Goal: Task Accomplishment & Management: Manage account settings

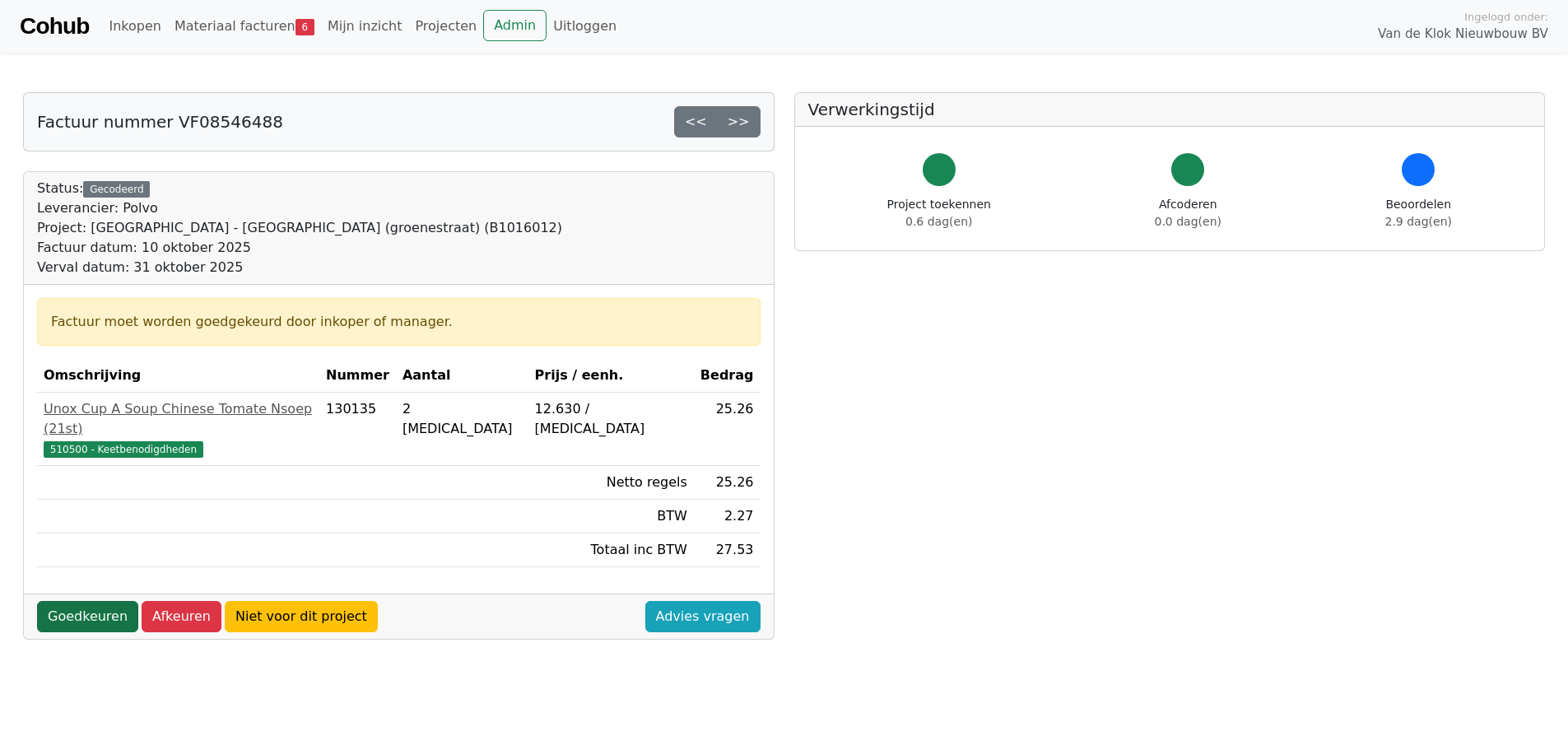
click at [98, 601] on link "Goedkeuren" at bounding box center [87, 616] width 101 height 31
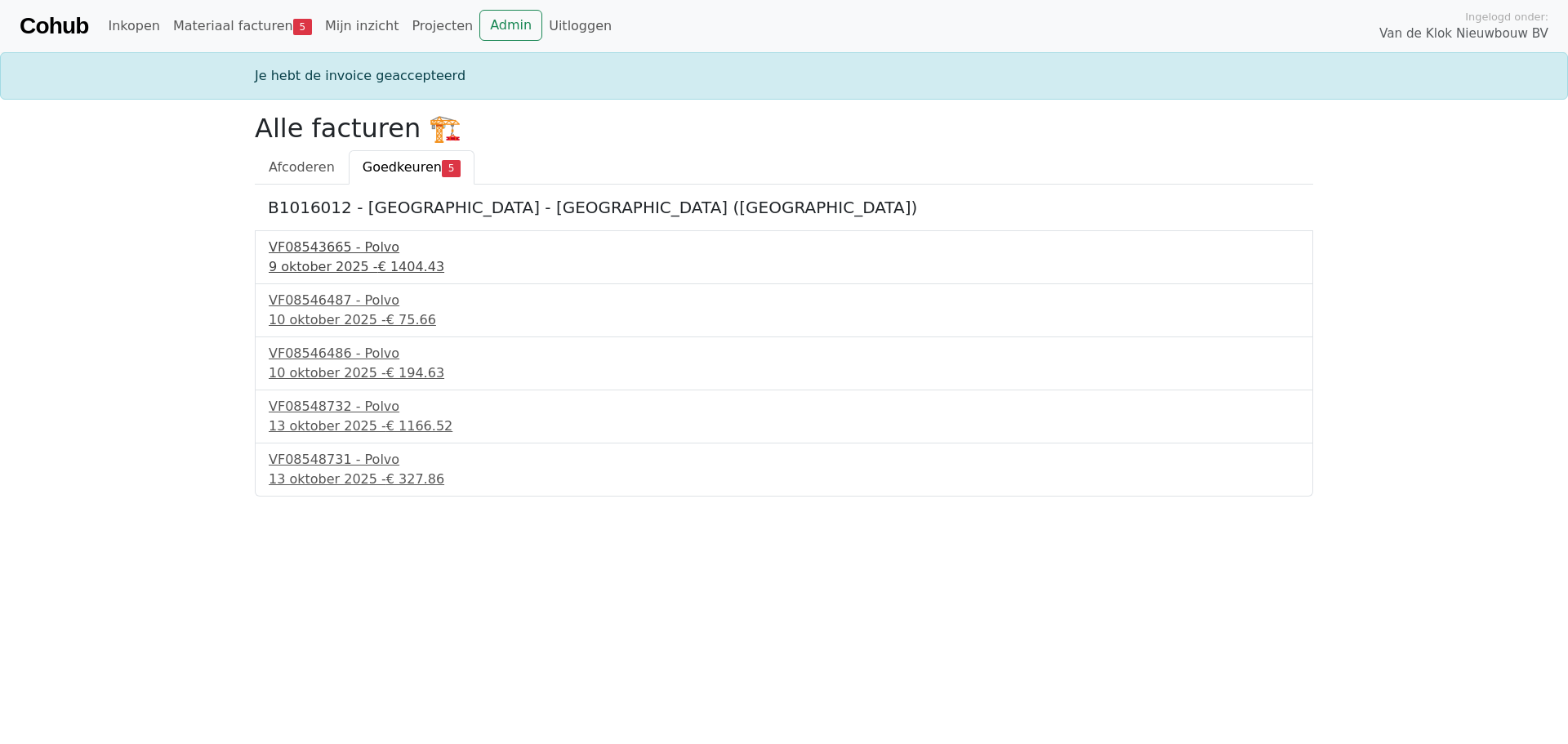
click at [320, 258] on div "9 oktober 2025 - € 1404.43" at bounding box center [784, 267] width 1031 height 20
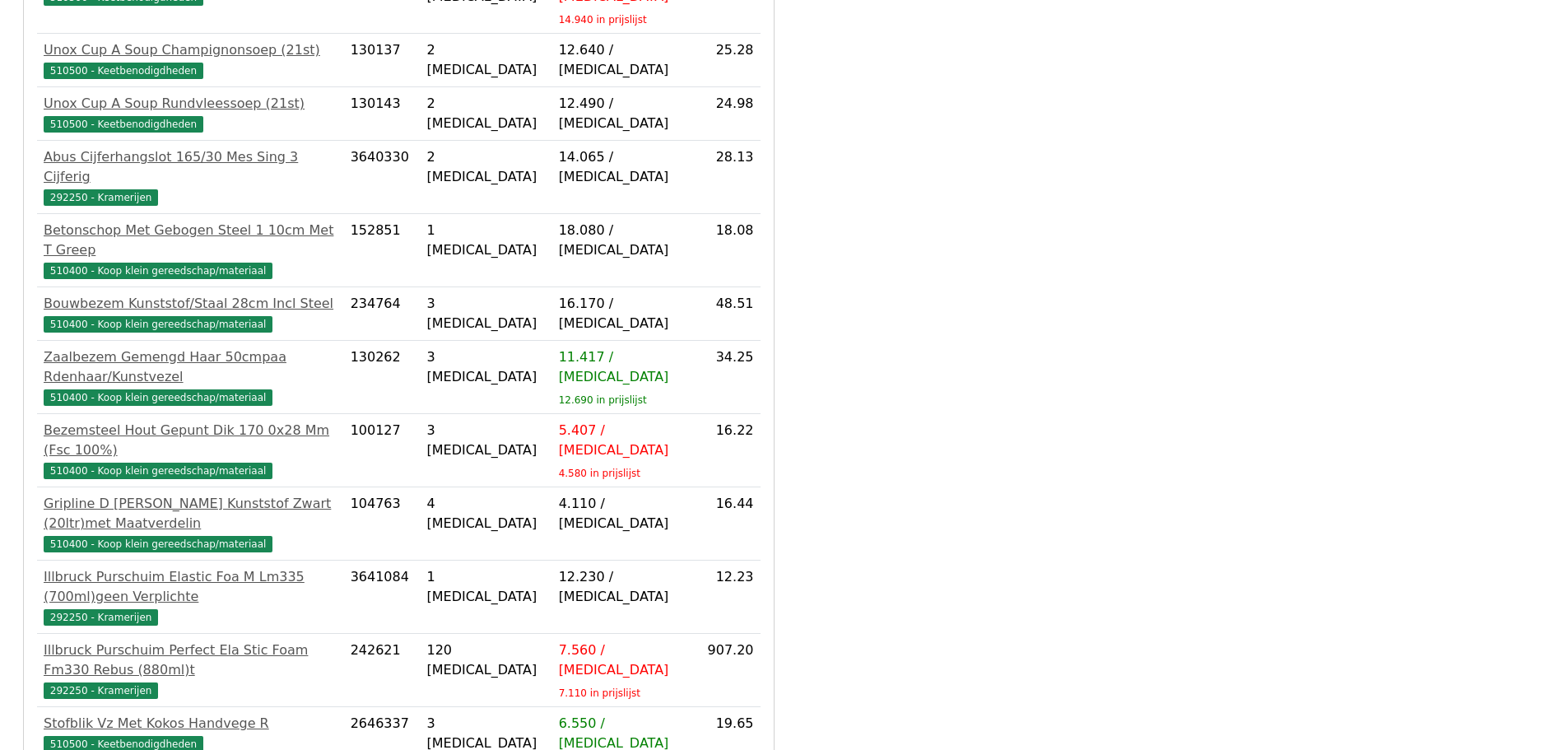
scroll to position [732, 0]
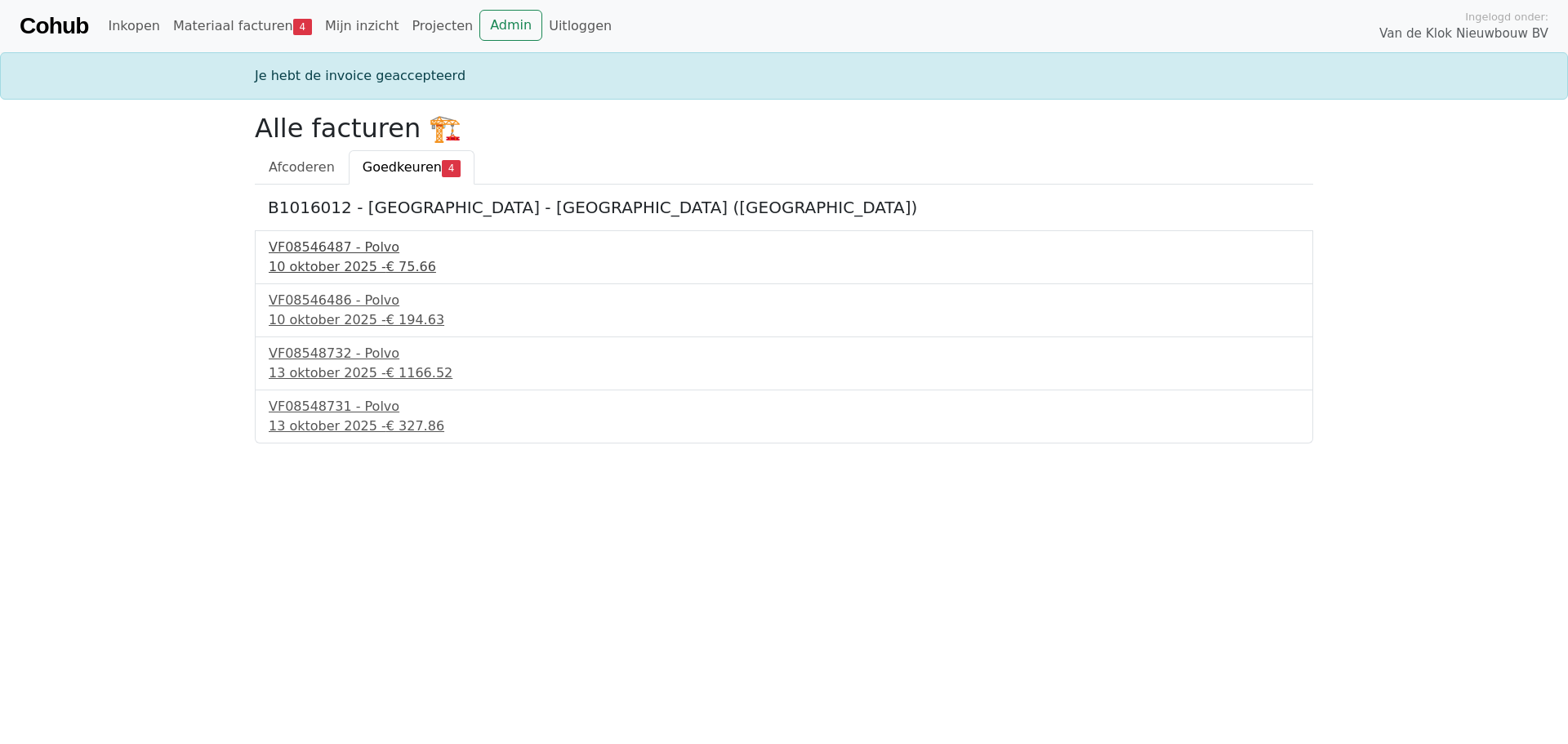
click at [329, 244] on div "VF08546487 - Polvo" at bounding box center [784, 248] width 1031 height 20
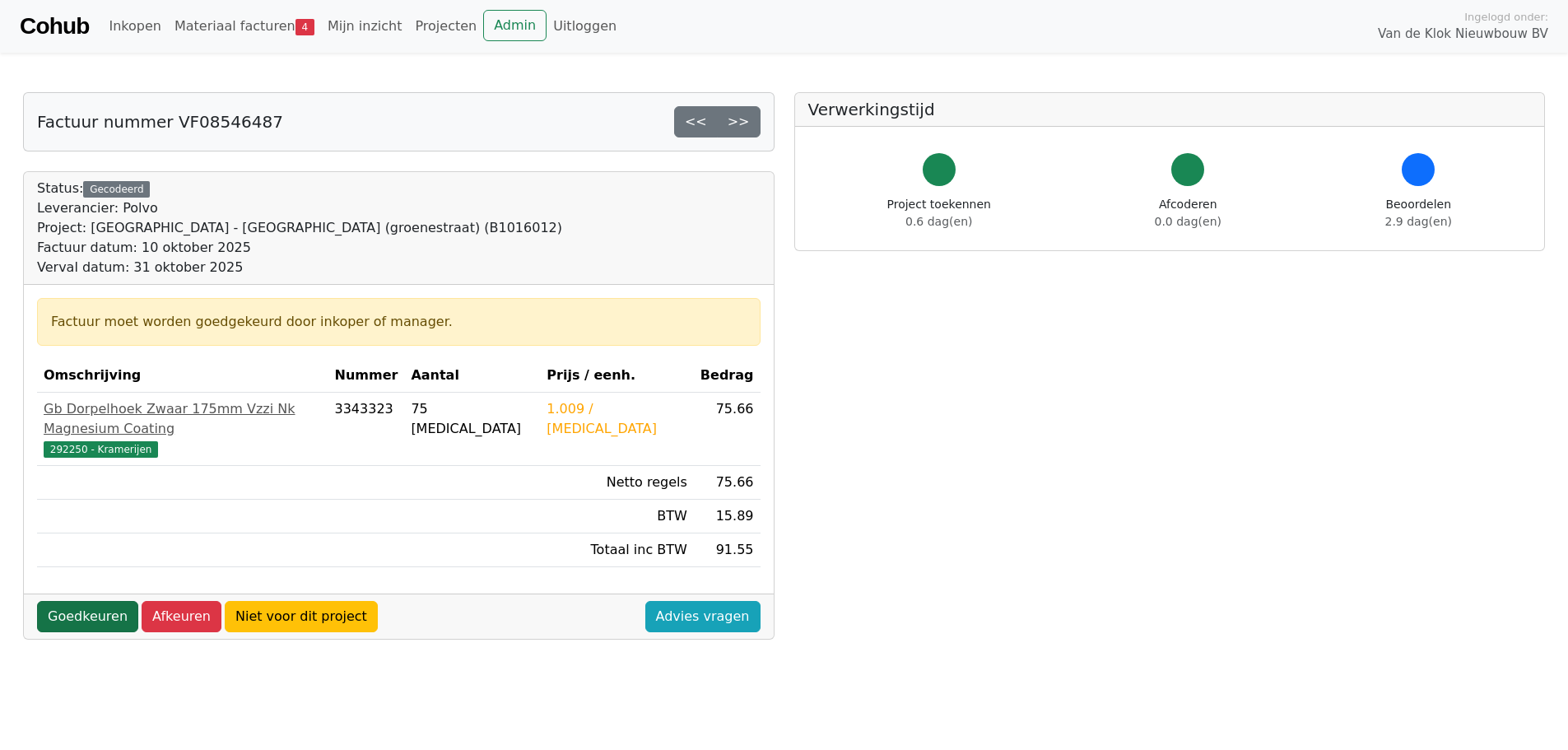
click at [96, 601] on link "Goedkeuren" at bounding box center [87, 616] width 101 height 31
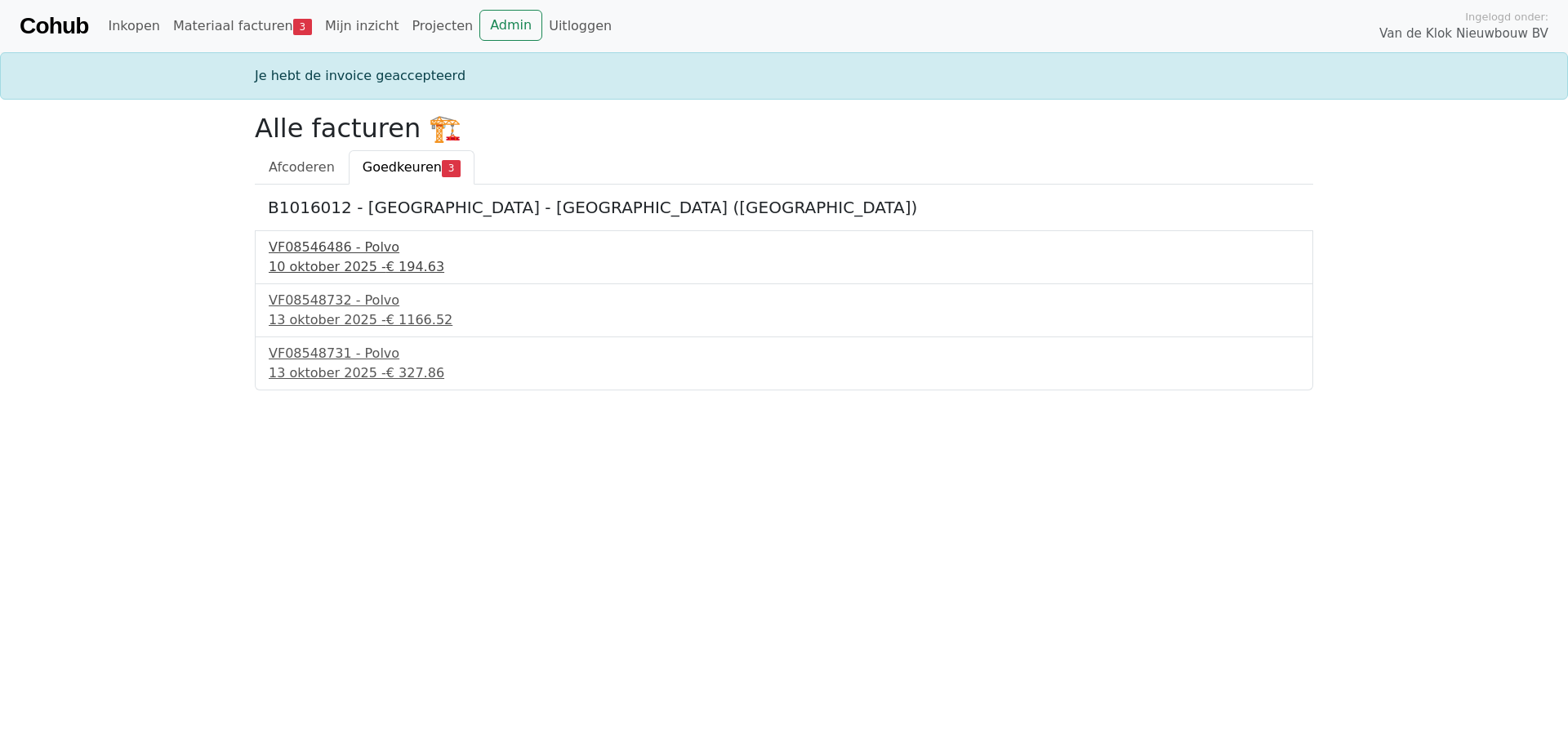
click at [299, 255] on div "VF08546486 - Polvo" at bounding box center [784, 248] width 1031 height 20
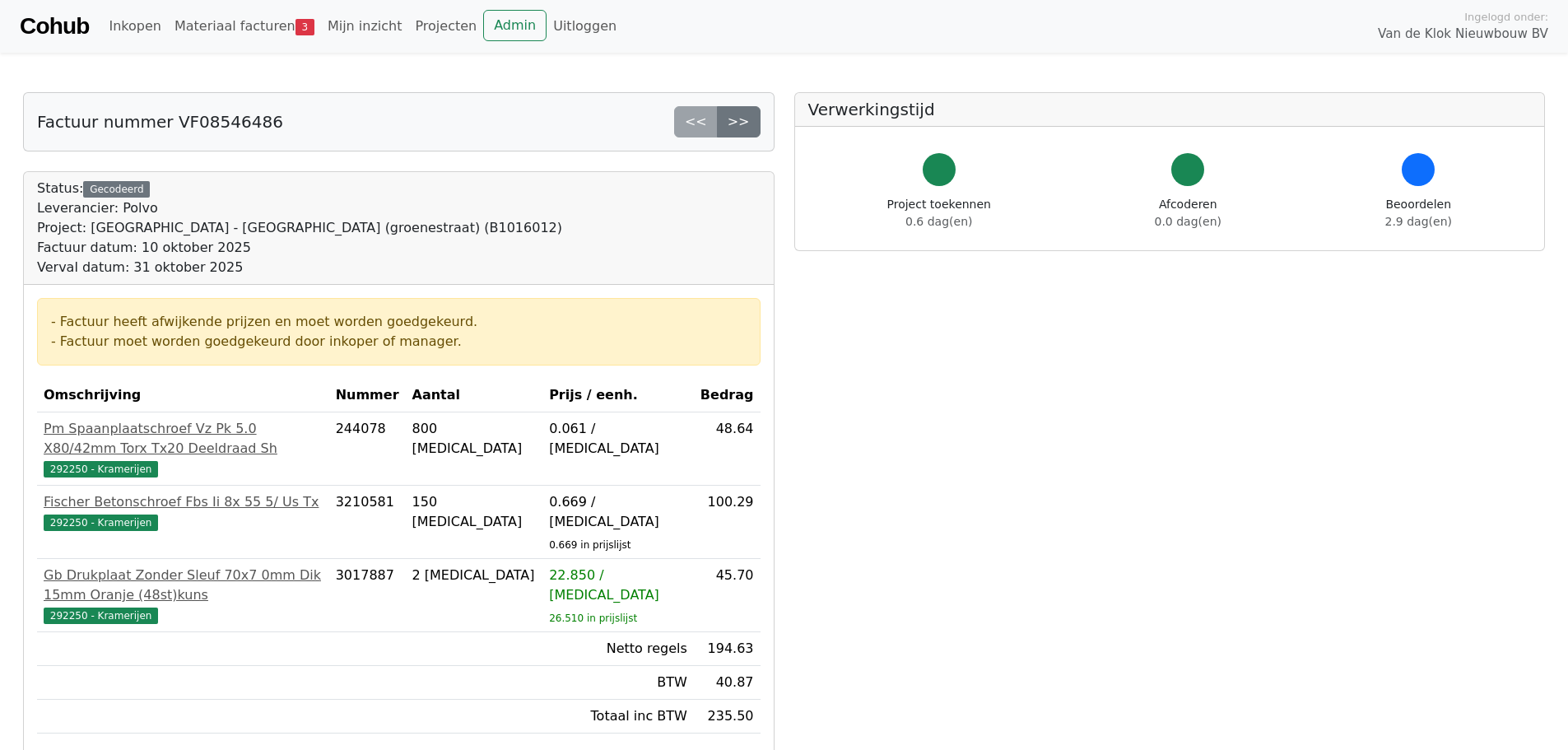
scroll to position [83, 0]
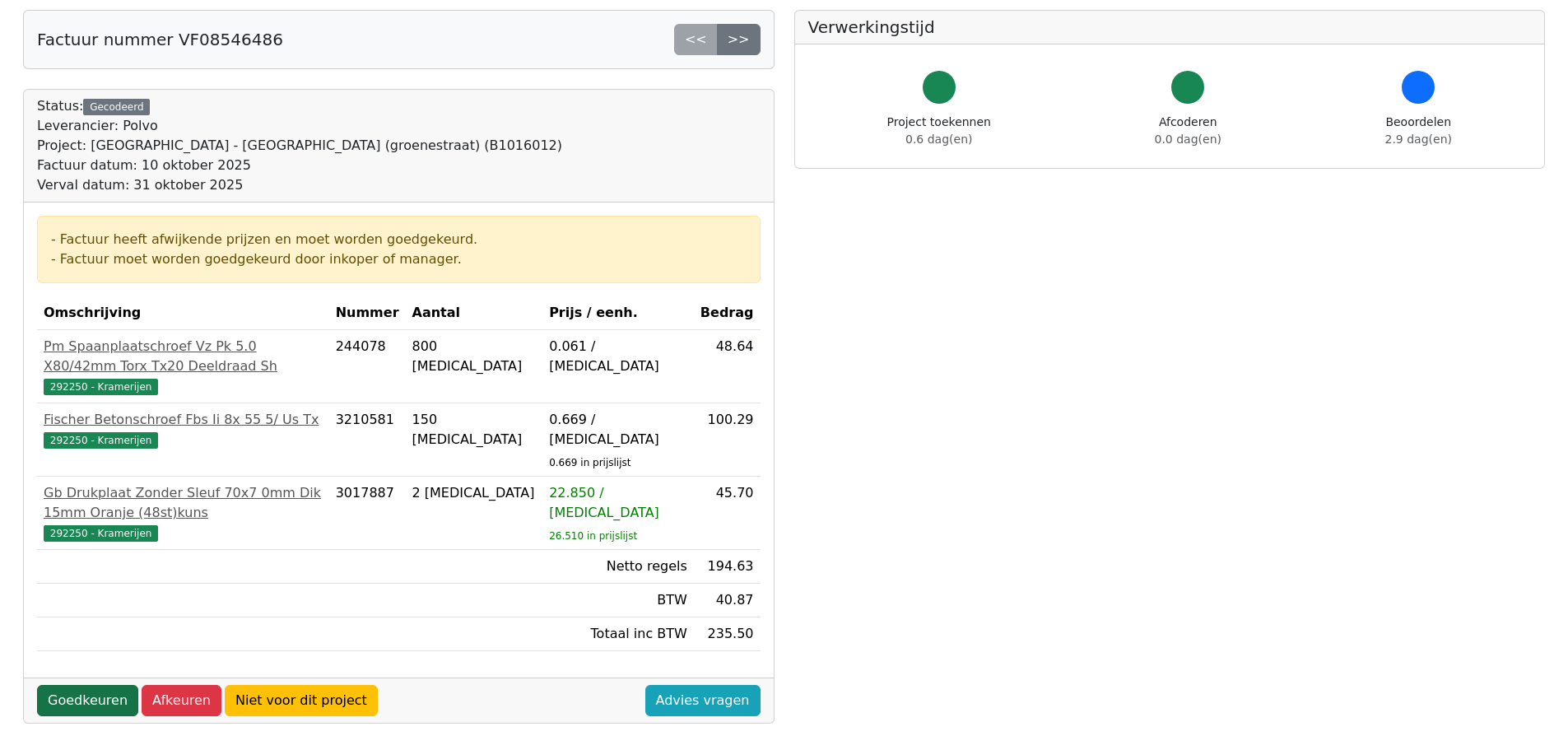
click at [85, 685] on link "Goedkeuren" at bounding box center [87, 701] width 101 height 31
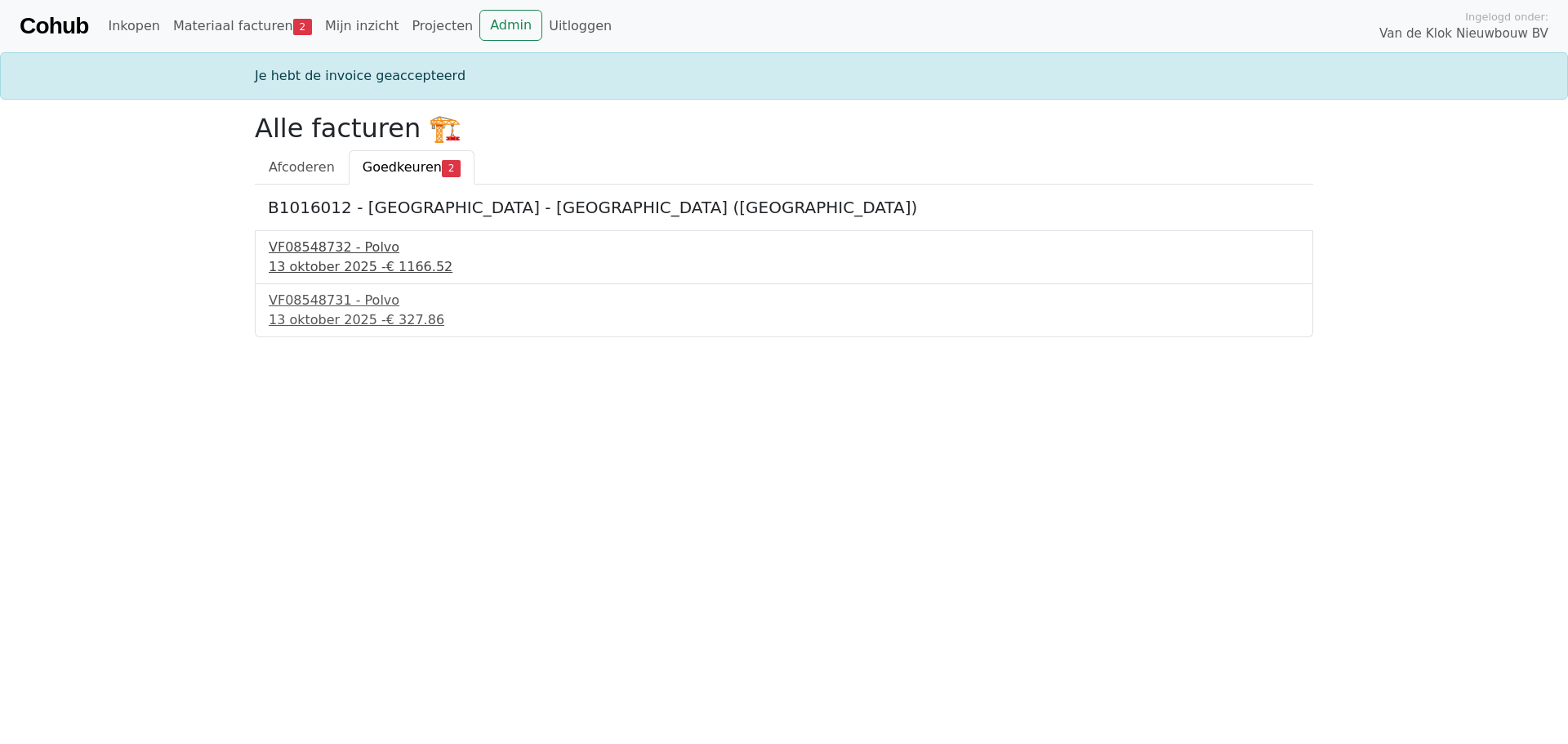
click at [327, 254] on div "VF08548732 - Polvo" at bounding box center [784, 248] width 1031 height 20
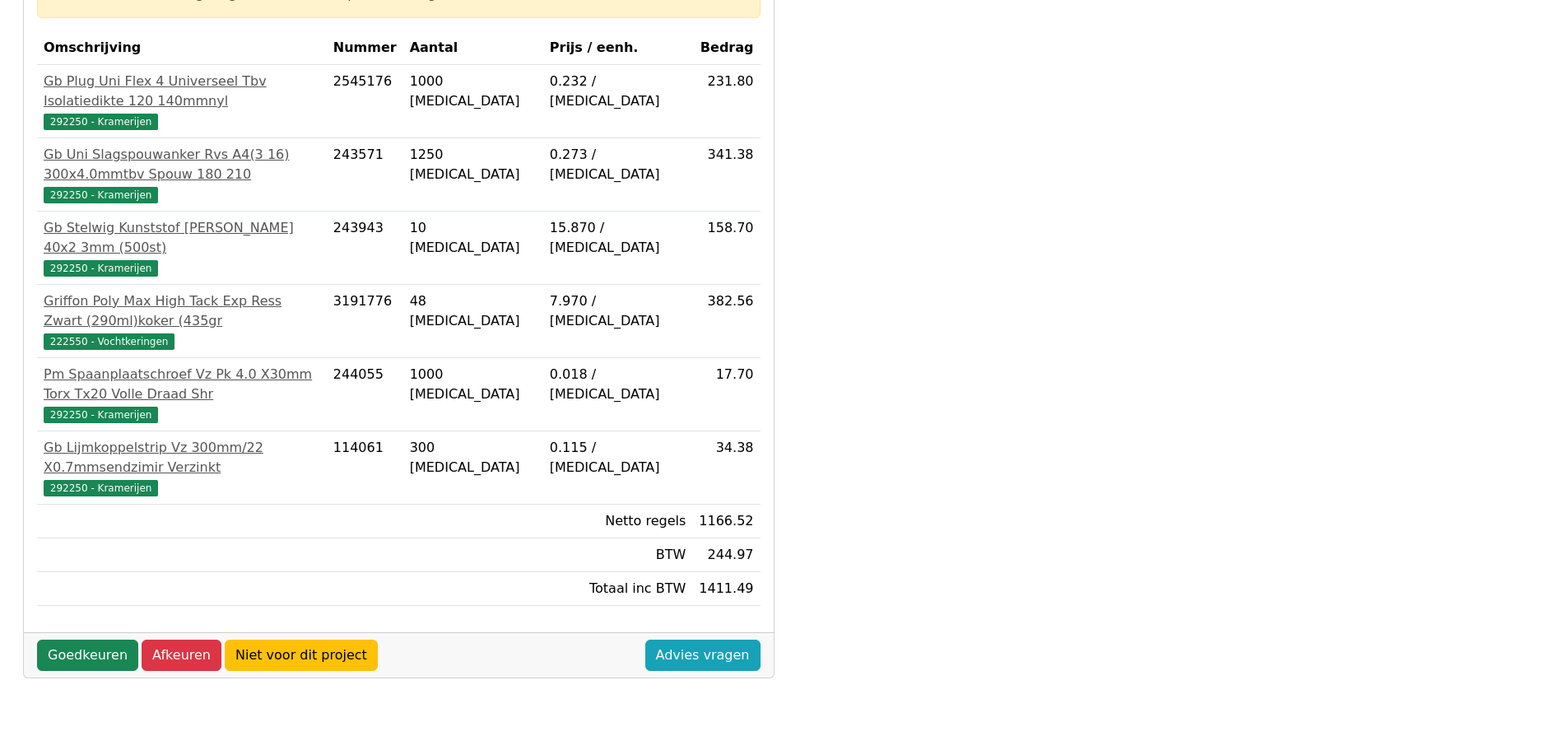
scroll to position [329, 0]
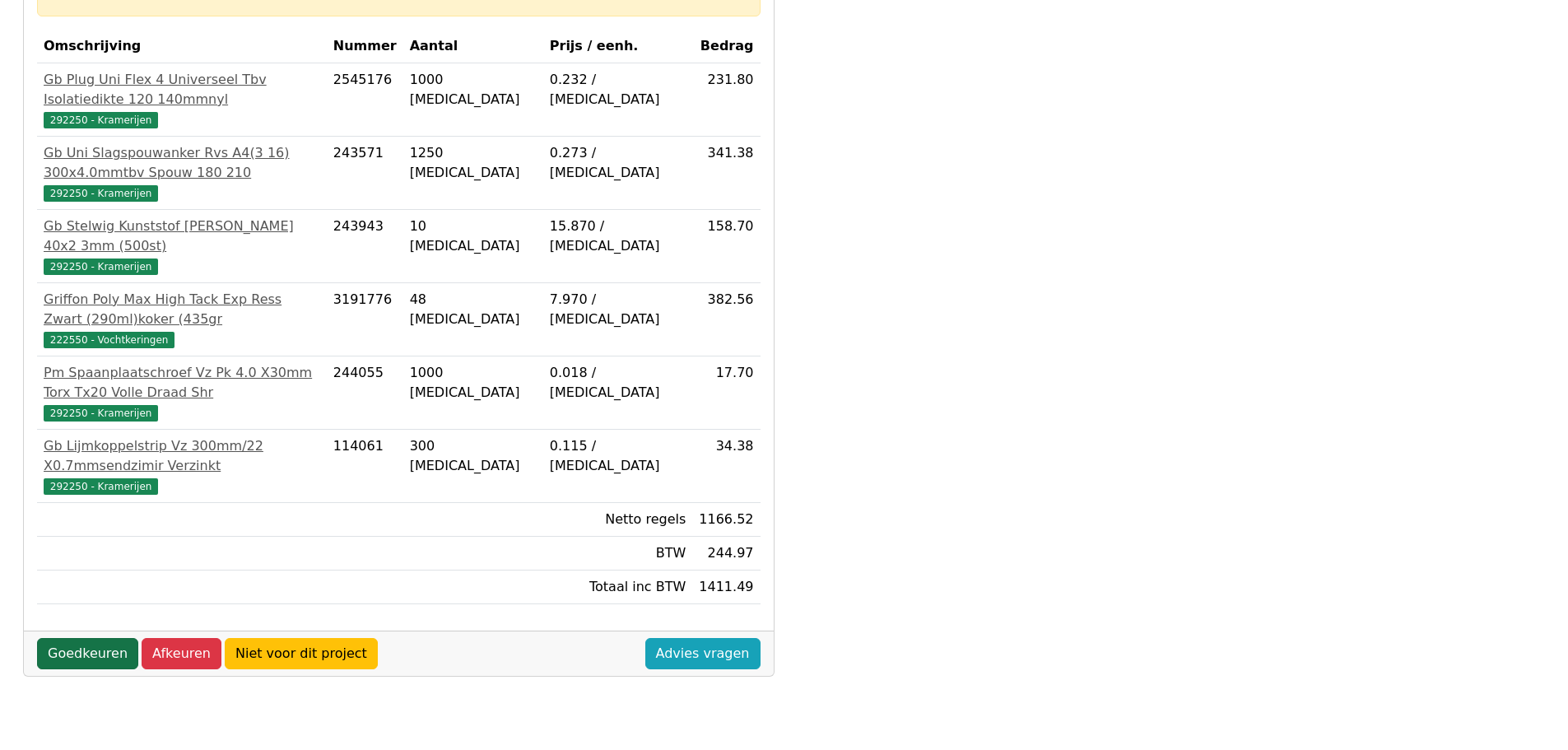
click at [81, 638] on link "Goedkeuren" at bounding box center [87, 654] width 101 height 31
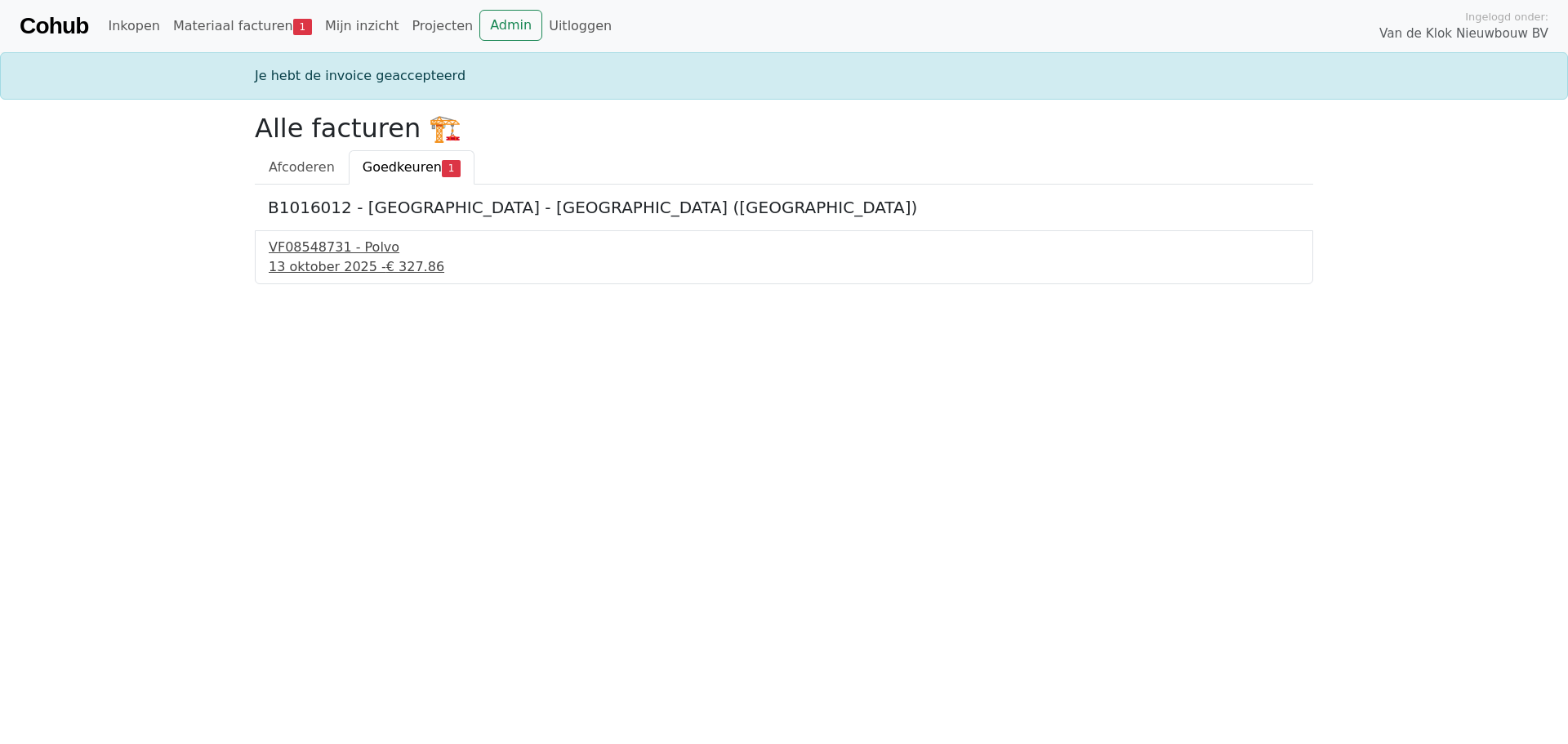
click at [335, 267] on div "13 oktober 2025 - € 327.86" at bounding box center [784, 267] width 1031 height 20
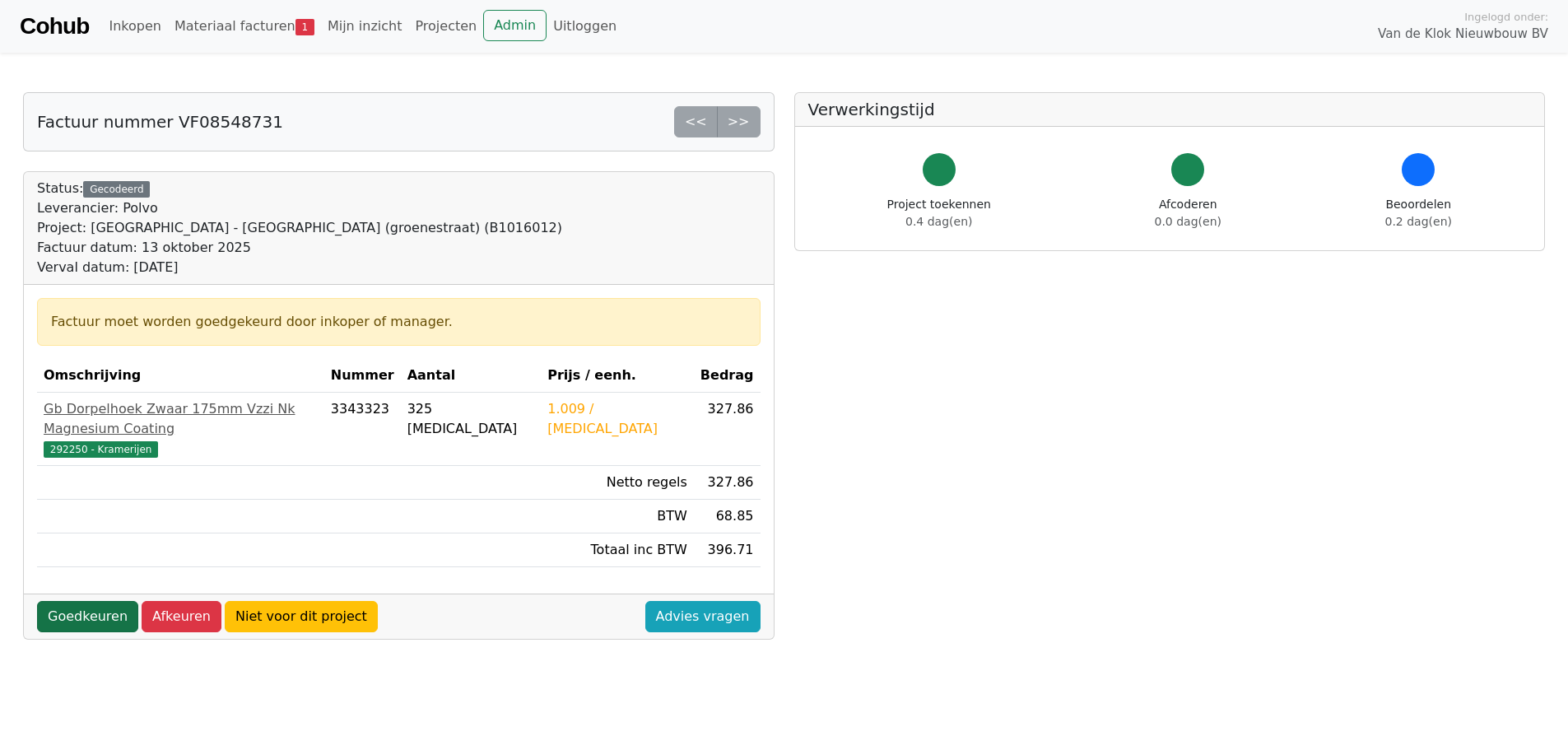
click at [91, 604] on link "Goedkeuren" at bounding box center [87, 616] width 101 height 31
